Goal: Task Accomplishment & Management: Manage account settings

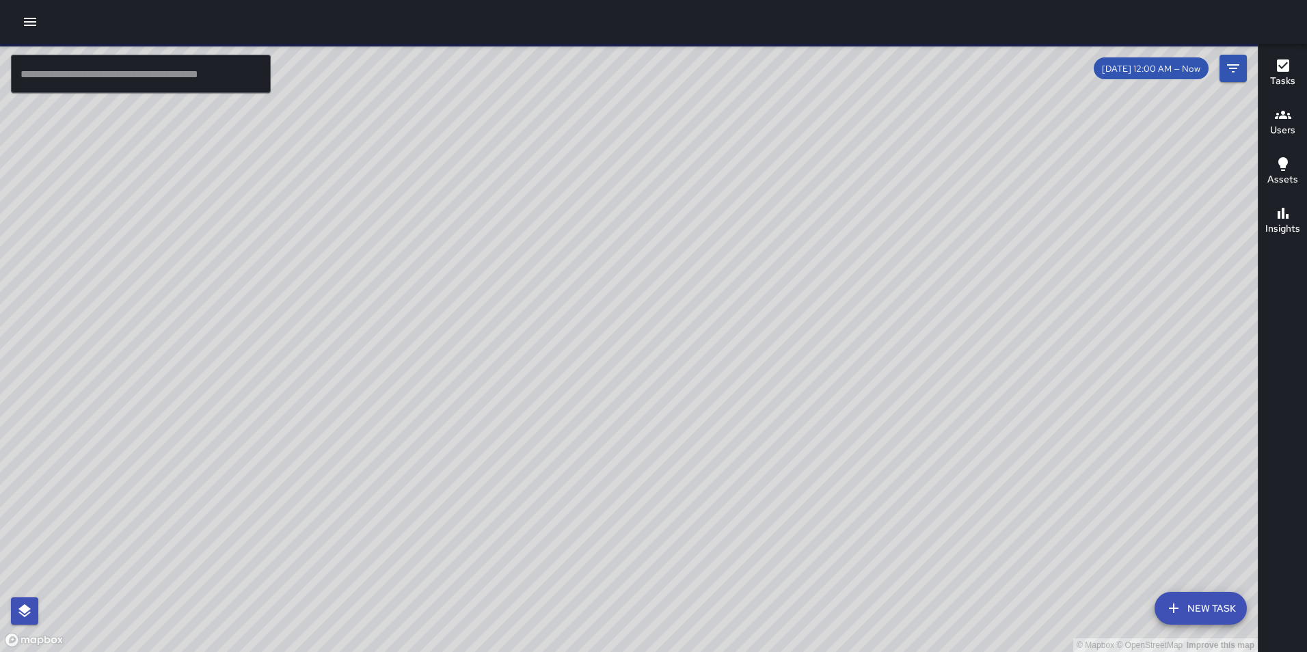
click at [31, 21] on icon "button" at bounding box center [30, 22] width 12 height 8
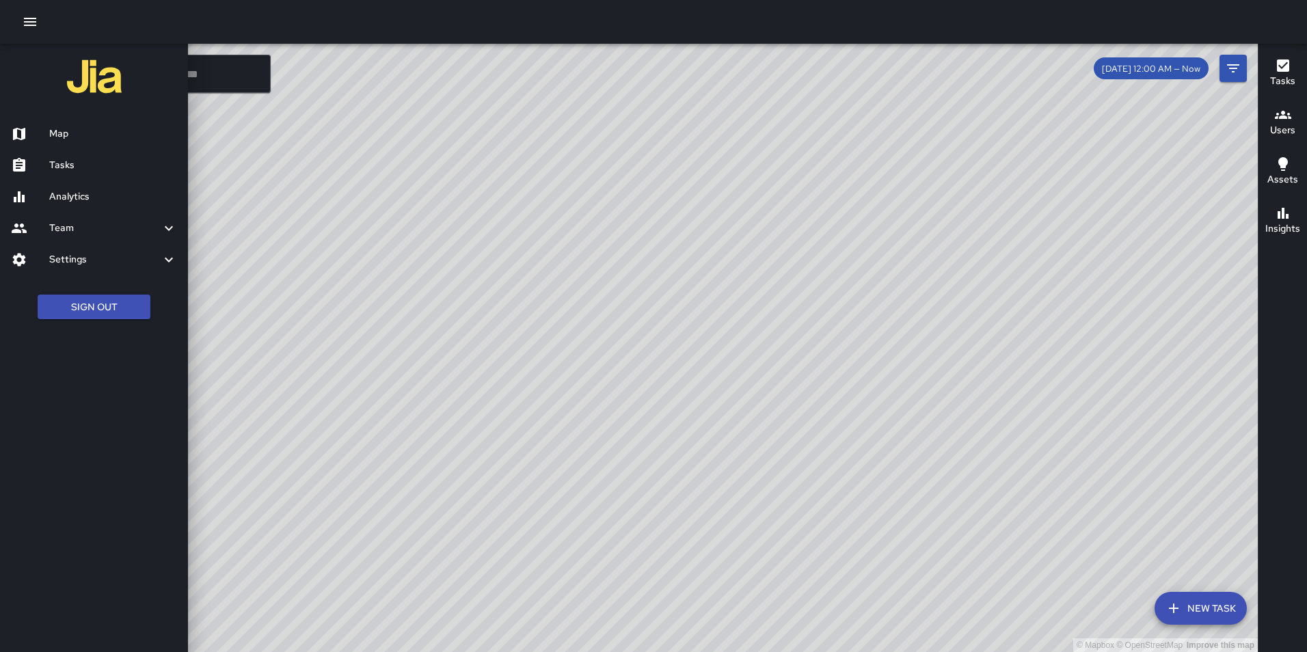
click at [75, 255] on h6 "Settings" at bounding box center [104, 259] width 111 height 15
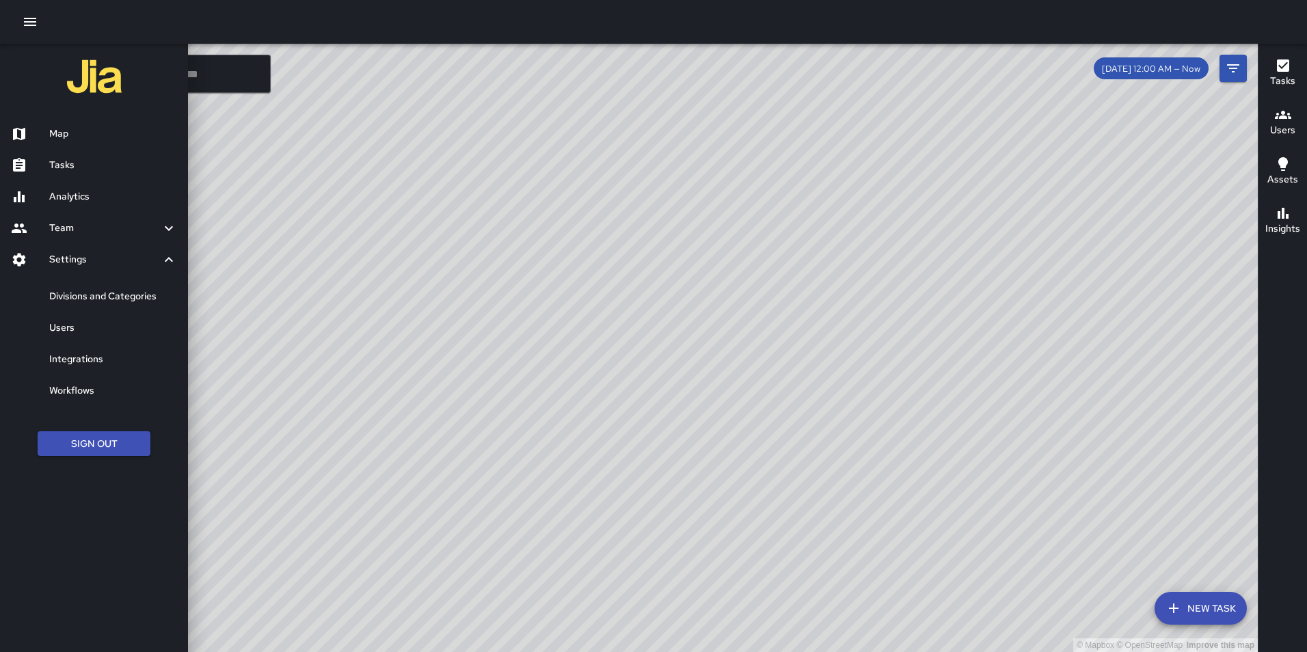
click at [62, 194] on h6 "Analytics" at bounding box center [113, 196] width 128 height 15
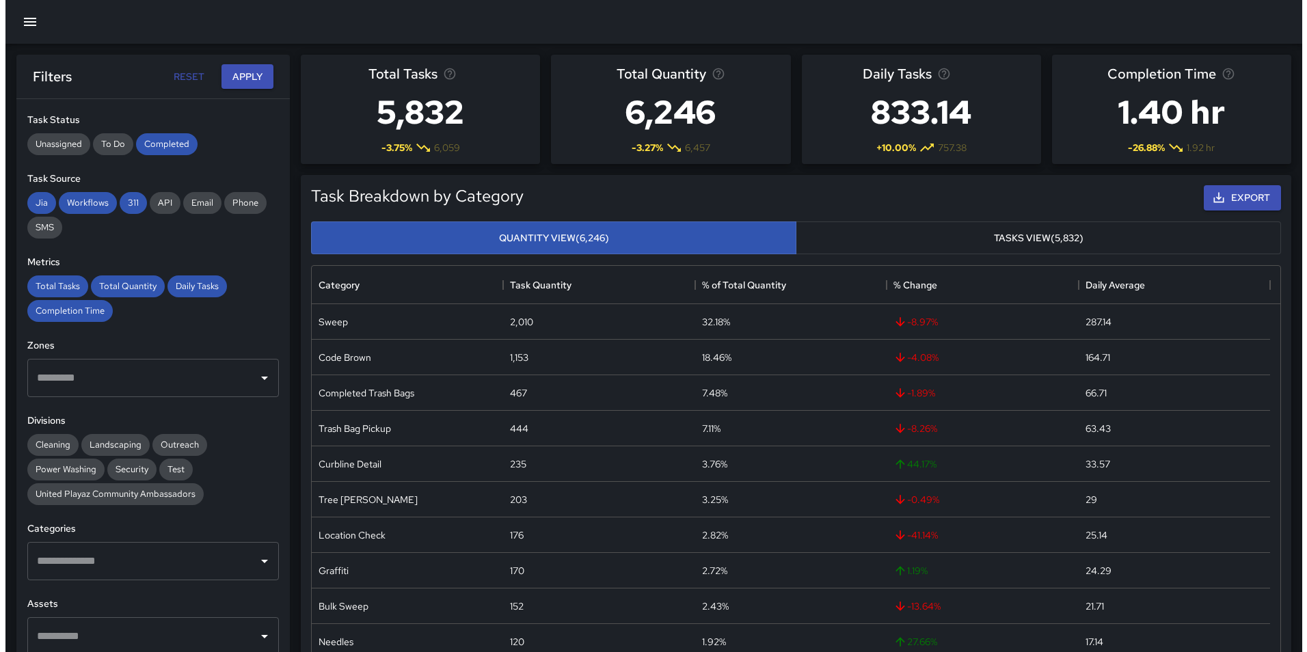
scroll to position [258, 0]
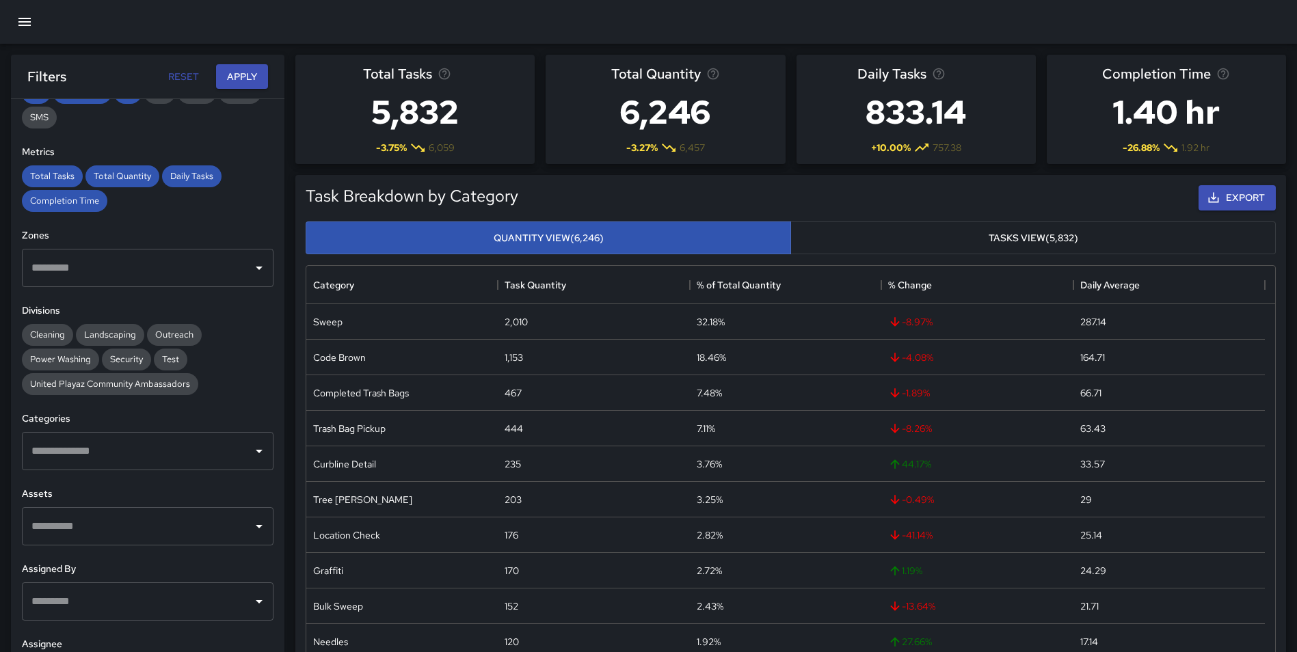
drag, startPoint x: 303, startPoint y: 74, endPoint x: 279, endPoint y: 70, distance: 24.2
click at [303, 74] on div "Total Tasks 5,832 -3.75 % 6,059" at bounding box center [414, 109] width 239 height 109
click at [18, 18] on icon "button" at bounding box center [24, 22] width 12 height 8
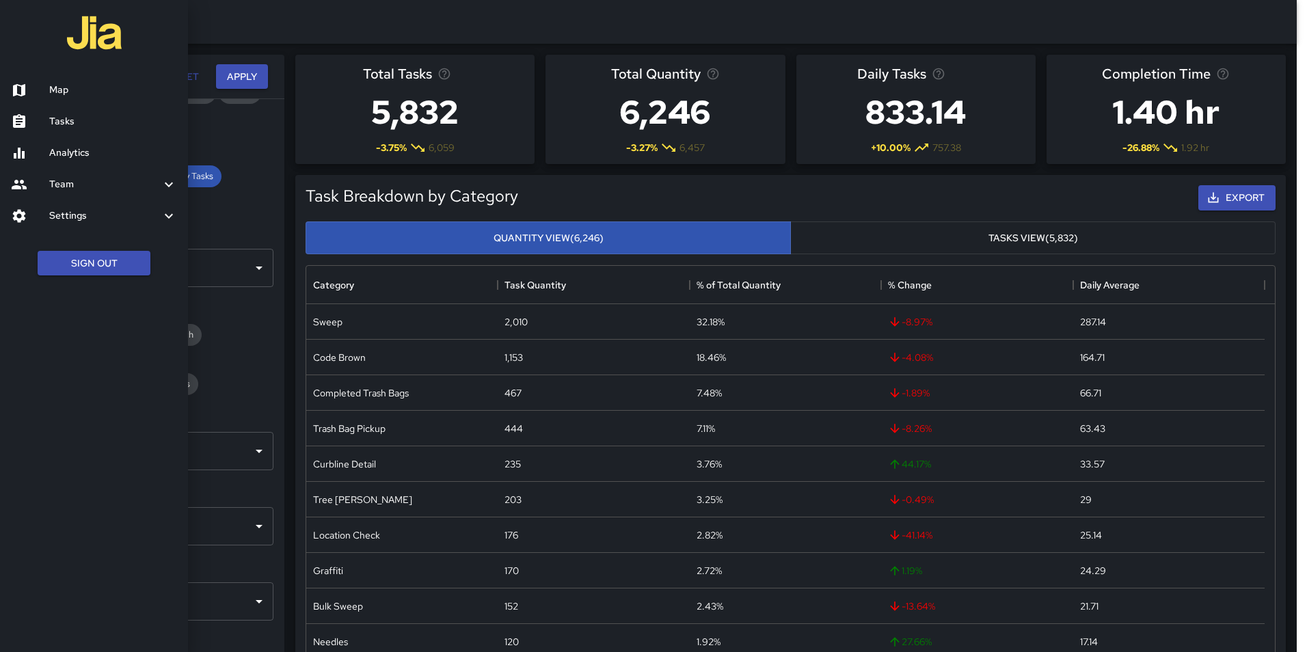
click at [57, 93] on h6 "Map" at bounding box center [113, 90] width 128 height 15
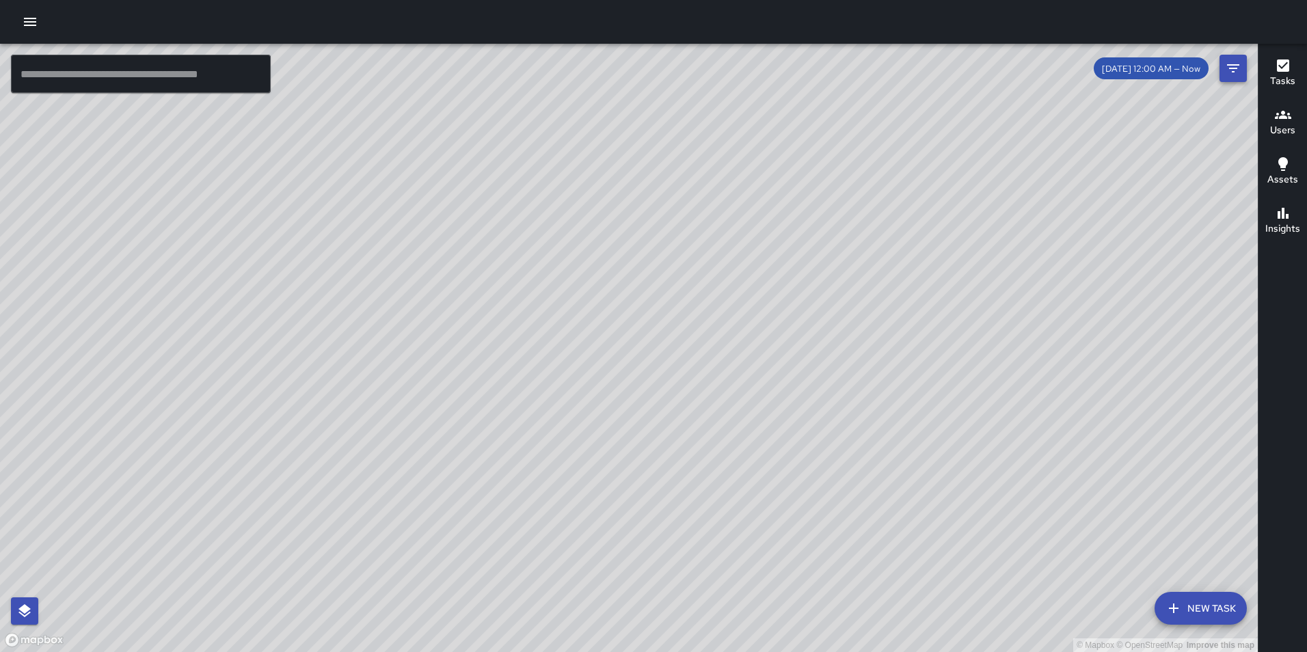
click at [1234, 68] on icon "Filters" at bounding box center [1233, 68] width 12 height 8
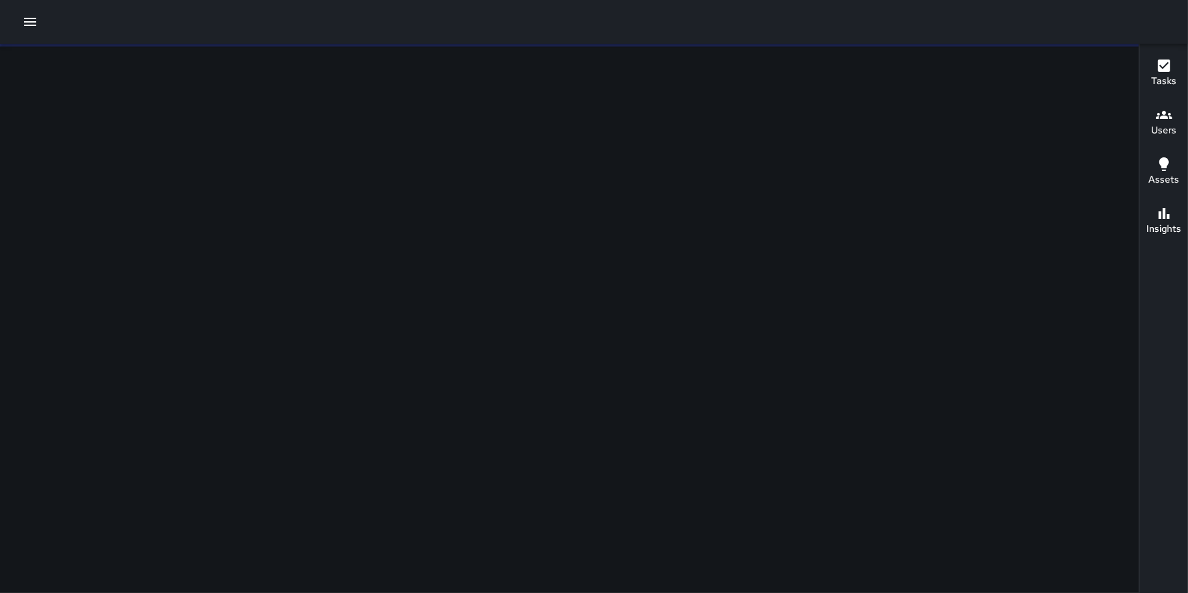
click at [31, 24] on icon "button" at bounding box center [30, 22] width 16 height 16
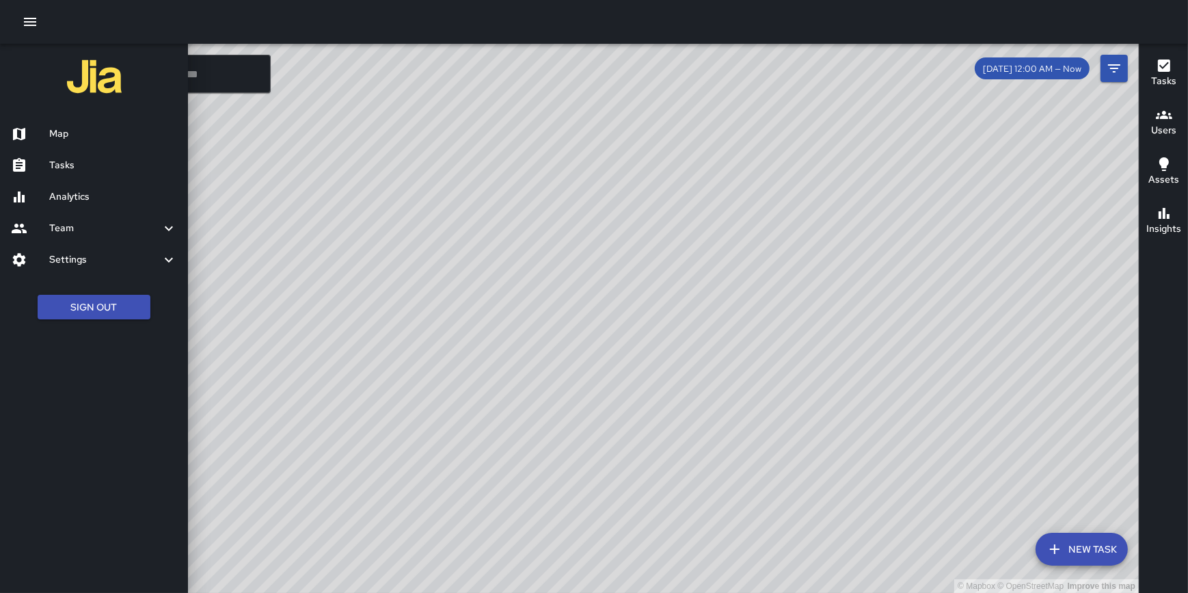
click at [1118, 75] on div at bounding box center [594, 296] width 1188 height 593
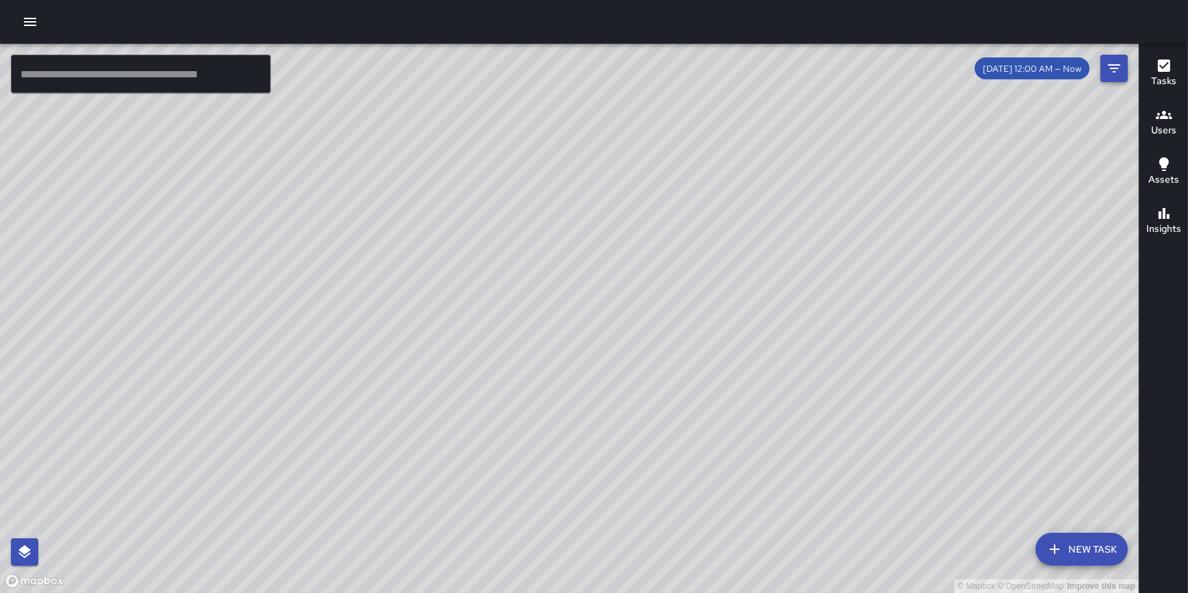
click at [1119, 67] on icon "Filters" at bounding box center [1114, 68] width 16 height 16
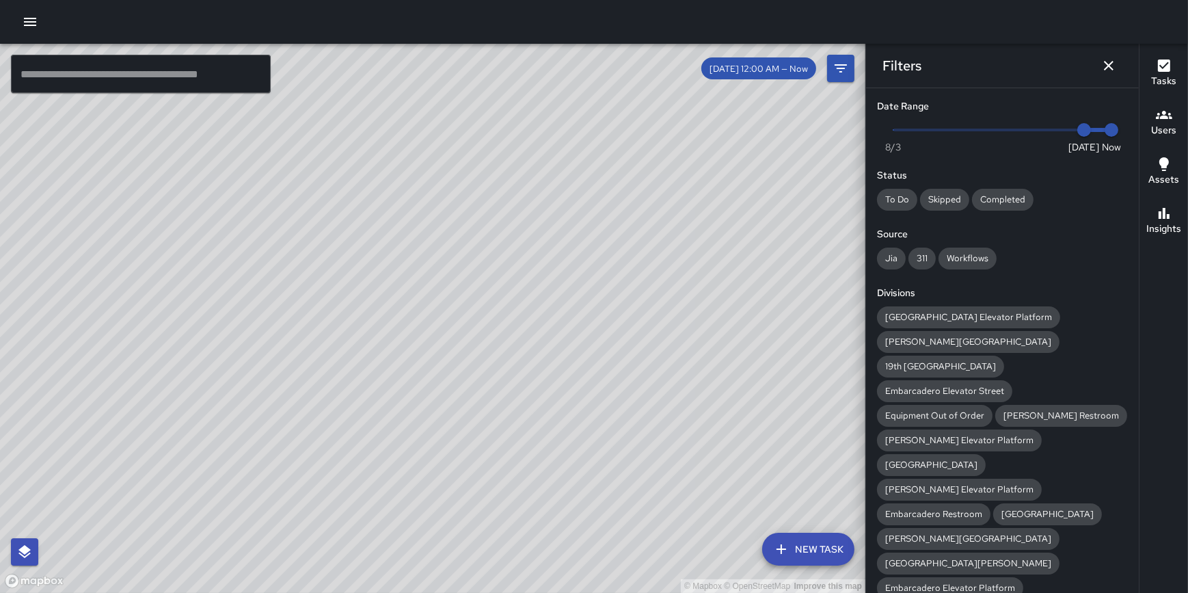
drag, startPoint x: 34, startPoint y: 22, endPoint x: 293, endPoint y: 53, distance: 261.0
click at [293, 53] on div "© Mapbox © OpenStreetMap Improve this map ​ New Task [DATE] 12:00 AM — Now Map …" at bounding box center [594, 296] width 1188 height 593
click at [34, 21] on icon "button" at bounding box center [30, 22] width 16 height 16
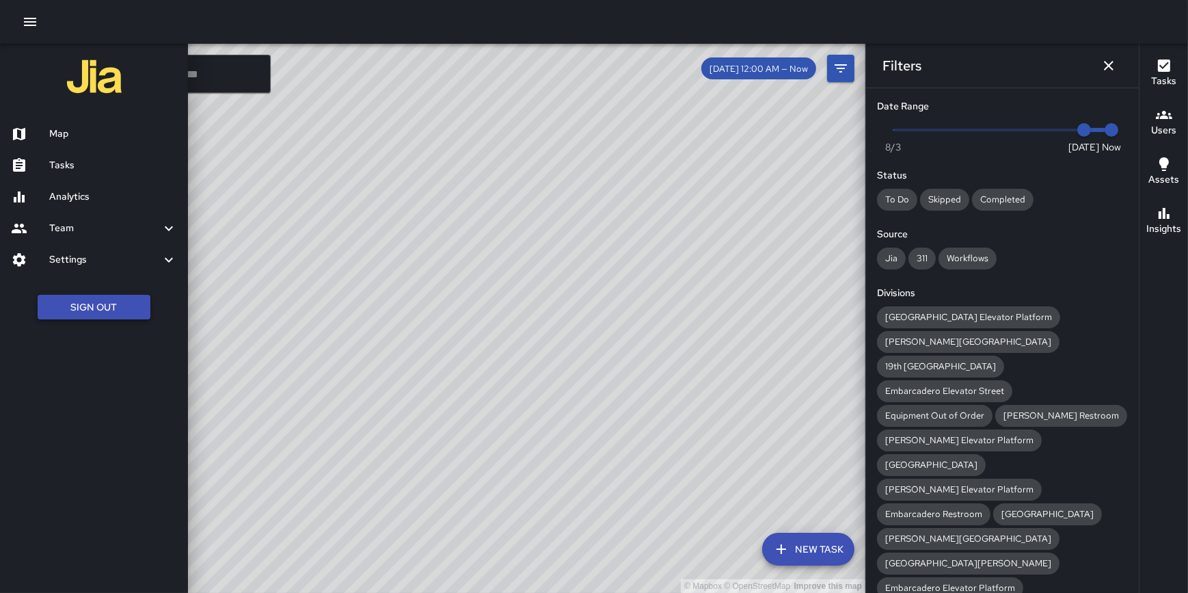
click at [96, 314] on button "Sign Out" at bounding box center [94, 307] width 113 height 25
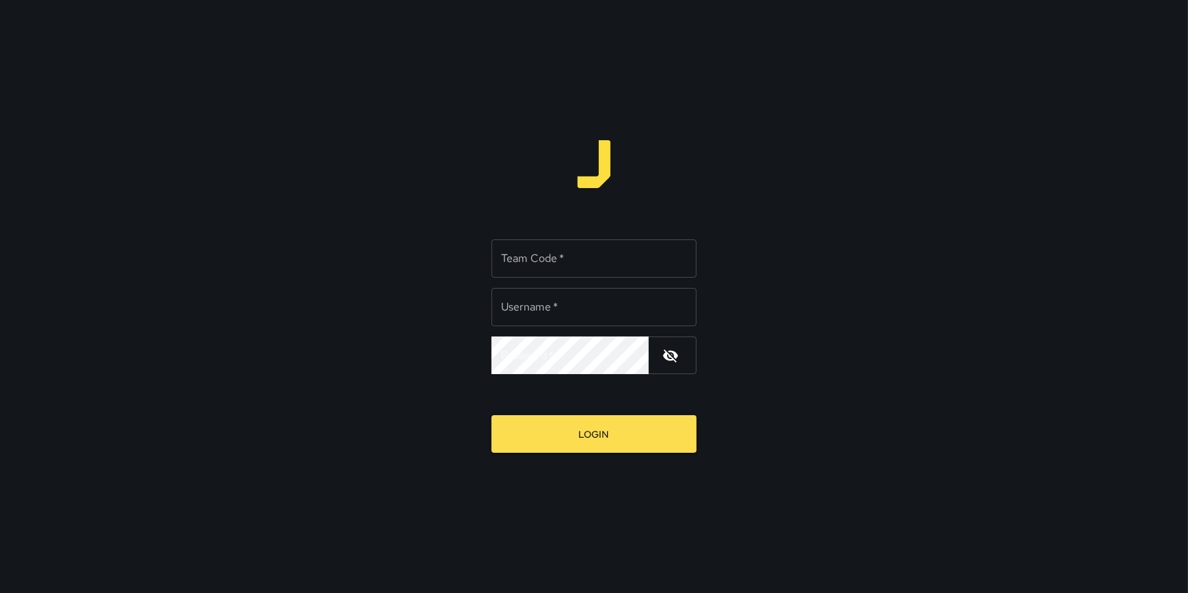
type input "**********"
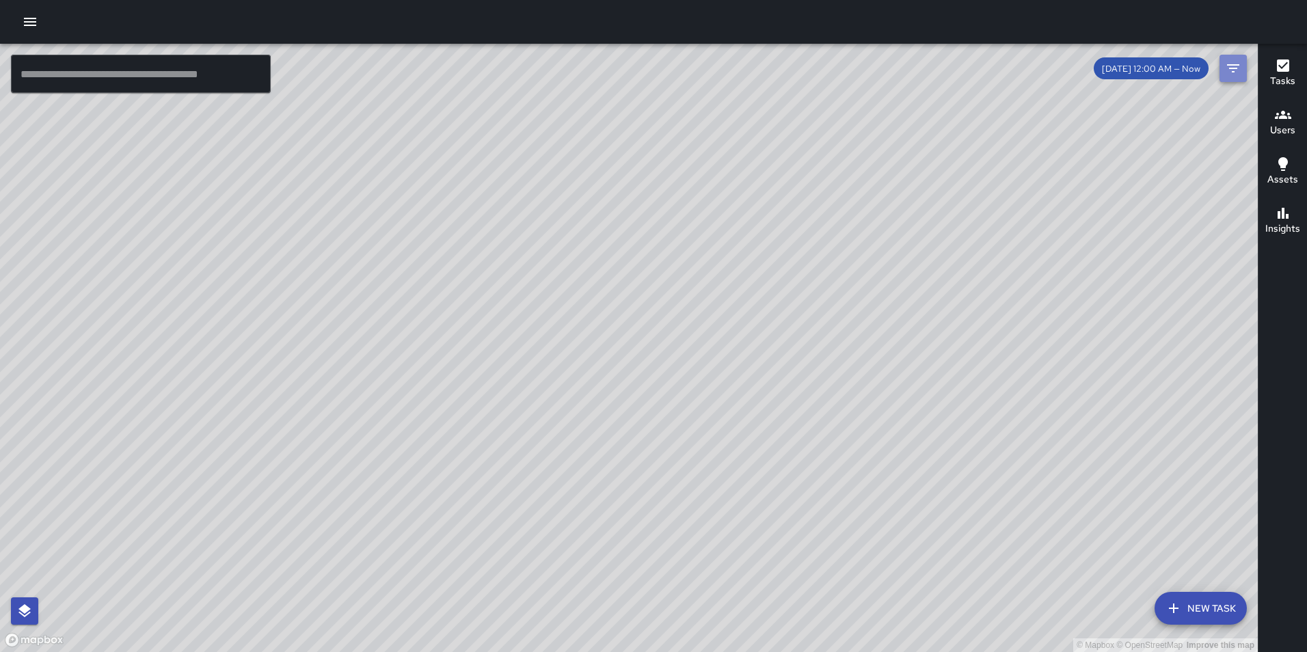
click at [1237, 66] on icon "Filters" at bounding box center [1233, 68] width 16 height 16
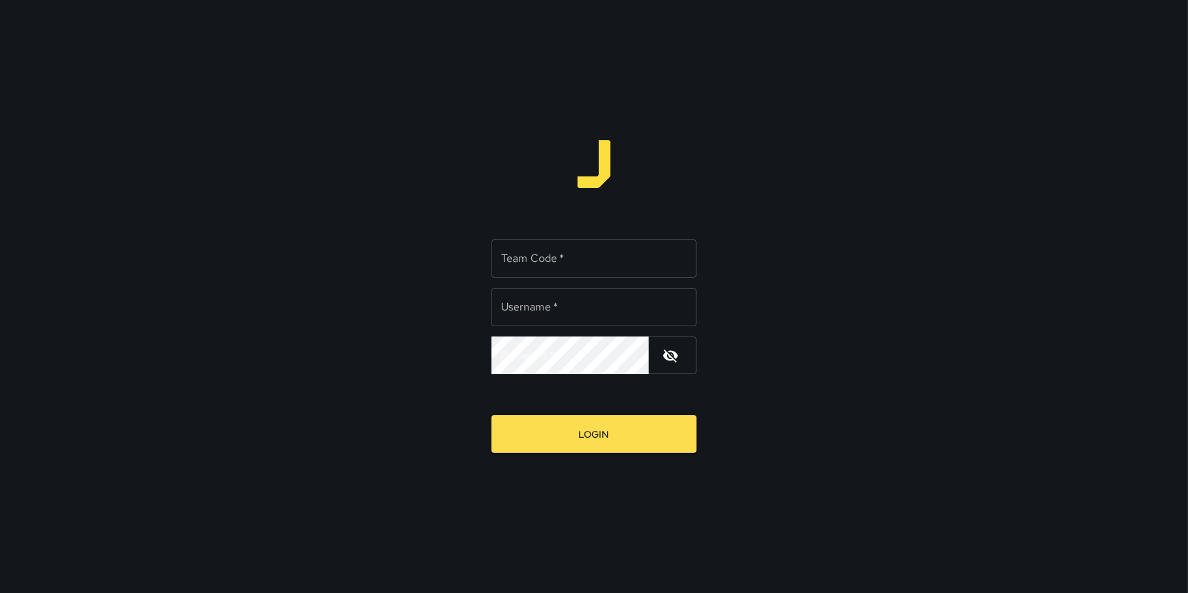
type input "**********"
click at [569, 252] on input "Team Code   *" at bounding box center [594, 258] width 205 height 38
click at [468, 253] on div "**********" at bounding box center [594, 296] width 1188 height 593
type input "*"
type input "*******"
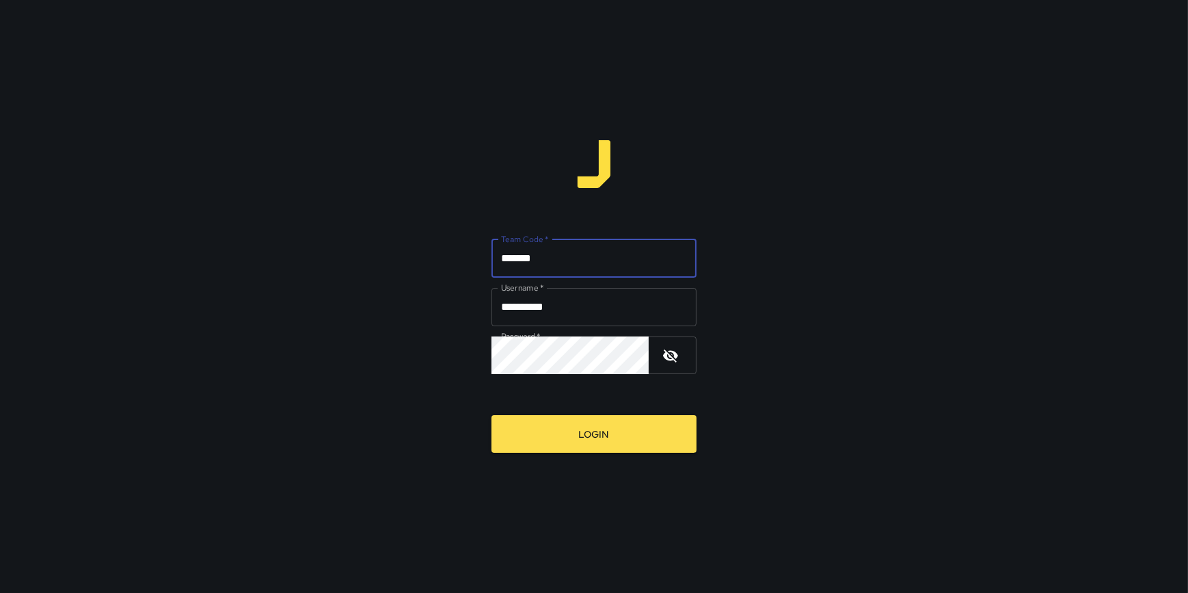
click at [492, 415] on button "Login" at bounding box center [594, 434] width 205 height 38
